Goal: Task Accomplishment & Management: Use online tool/utility

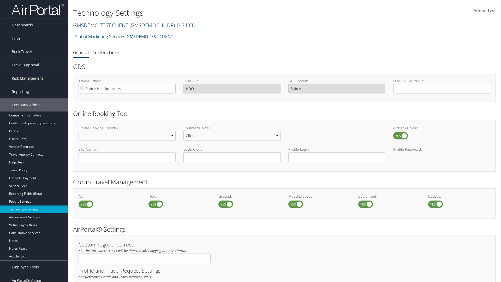
click at [100, 25] on link "GMSDEMO TEST CLIENT ( GMSDEMOCHILDR ) , [ 43433 ]" at bounding box center [134, 25] width 122 height 7
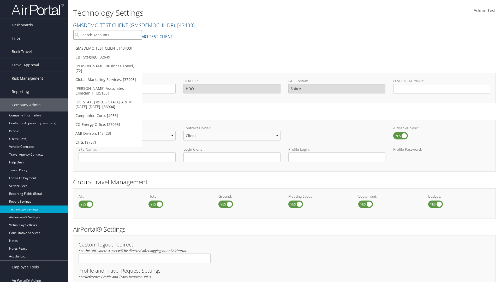
click at [108, 35] on input "search" at bounding box center [107, 35] width 69 height 10
type input "CBTSTG"
click at [108, 44] on div "CBT Staging (CBTSTG), [32649]" at bounding box center [107, 44] width 74 height 5
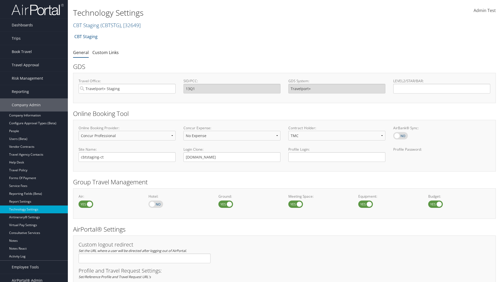
select select "2"
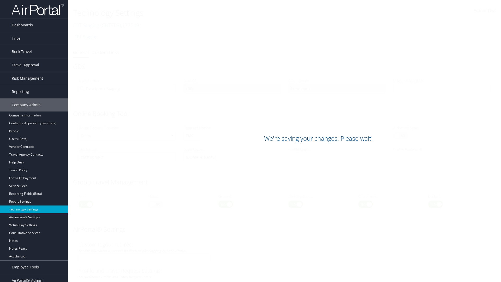
scroll to position [320, 0]
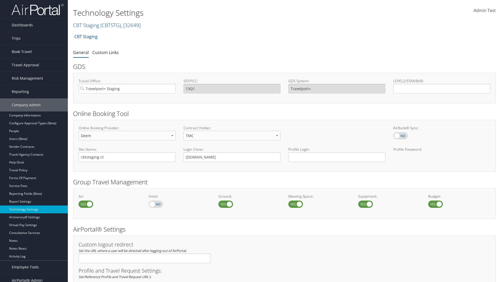
scroll to position [320, 0]
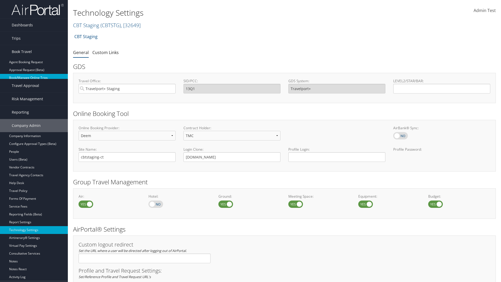
click at [34, 78] on link "Book/Manage Online Trips" at bounding box center [34, 78] width 68 height 8
